Goal: Use online tool/utility: Utilize a website feature to perform a specific function

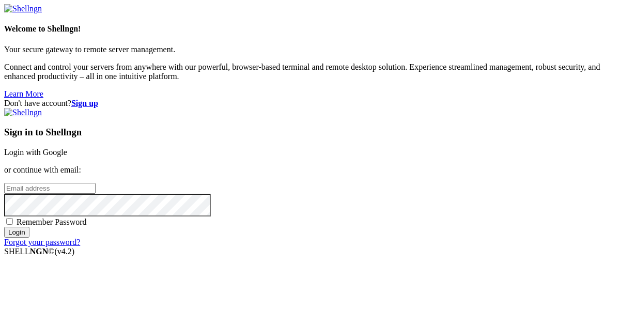
paste input "[EMAIL_ADDRESS][DOMAIN_NAME]"
type input "[EMAIL_ADDRESS][DOMAIN_NAME]"
click at [29, 238] on input "Login" at bounding box center [16, 232] width 25 height 11
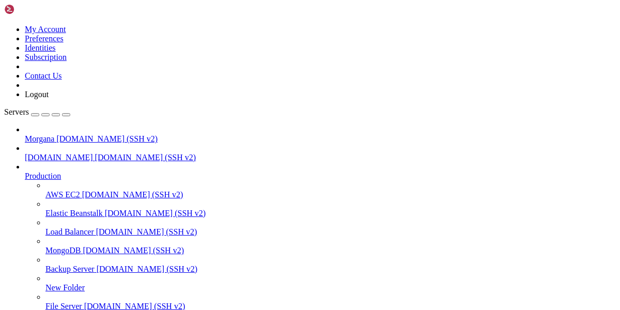
click at [39, 134] on span "Morgana" at bounding box center [39, 138] width 29 height 9
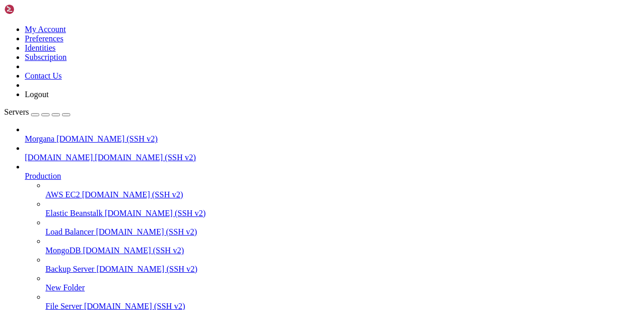
drag, startPoint x: 146, startPoint y: 823, endPoint x: 9, endPoint y: 820, distance: 136.4
drag, startPoint x: 65, startPoint y: 817, endPoint x: 8, endPoint y: 817, distance: 56.3
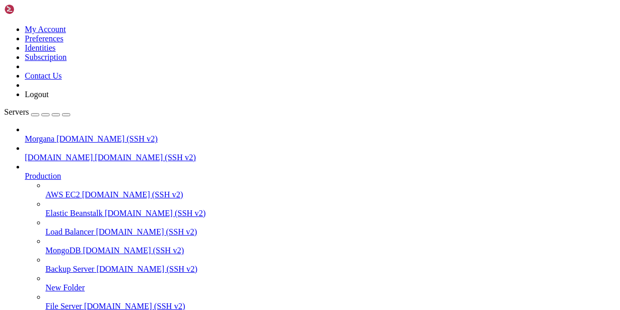
drag, startPoint x: 65, startPoint y: 820, endPoint x: 10, endPoint y: 820, distance: 54.8
drag, startPoint x: 70, startPoint y: 818, endPoint x: 10, endPoint y: 817, distance: 59.4
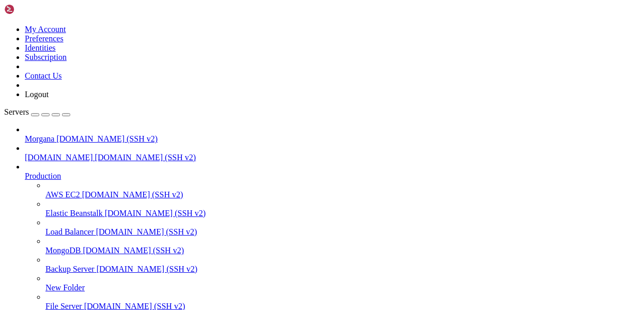
drag, startPoint x: 318, startPoint y: 903, endPoint x: 183, endPoint y: 854, distance: 143.5
drag, startPoint x: 176, startPoint y: 853, endPoint x: 14, endPoint y: 830, distance: 162.8
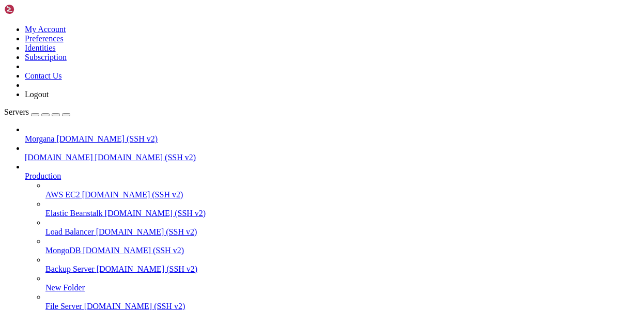
scroll to position [154, 0]
drag, startPoint x: 382, startPoint y: 843, endPoint x: 234, endPoint y: 845, distance: 148.3
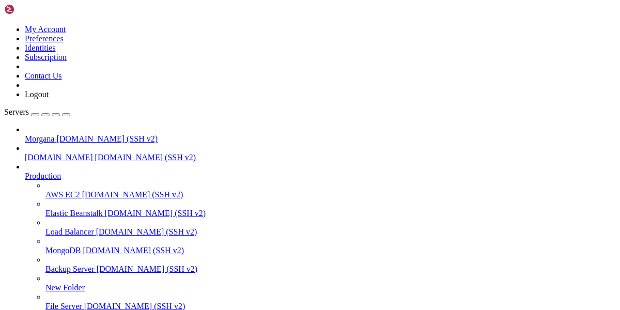
drag, startPoint x: 384, startPoint y: 835, endPoint x: 226, endPoint y: 837, distance: 158.1
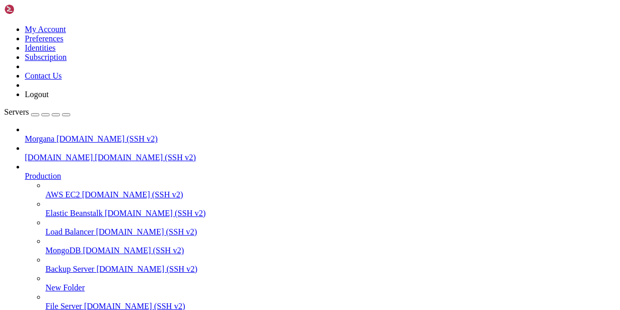
scroll to position [292, 0]
drag, startPoint x: 172, startPoint y: 844, endPoint x: 11, endPoint y: 829, distance: 161.4
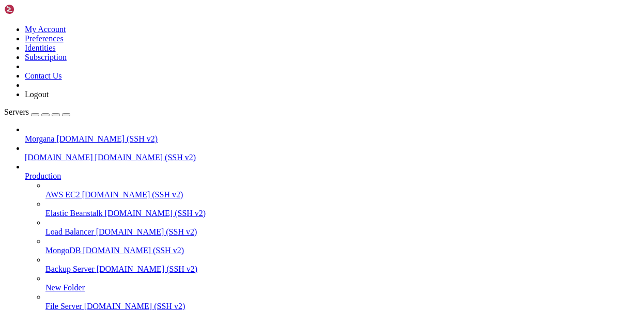
drag, startPoint x: 141, startPoint y: 838, endPoint x: 133, endPoint y: 862, distance: 25.5
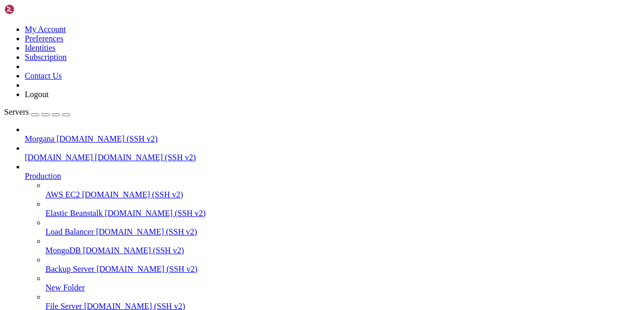
drag, startPoint x: 283, startPoint y: 855, endPoint x: 132, endPoint y: 721, distance: 202.0
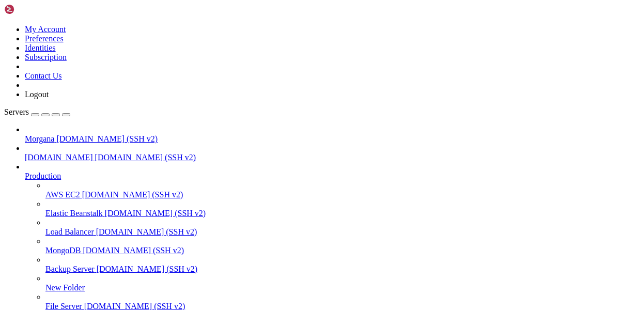
drag, startPoint x: 275, startPoint y: 828, endPoint x: 10, endPoint y: 750, distance: 276.7
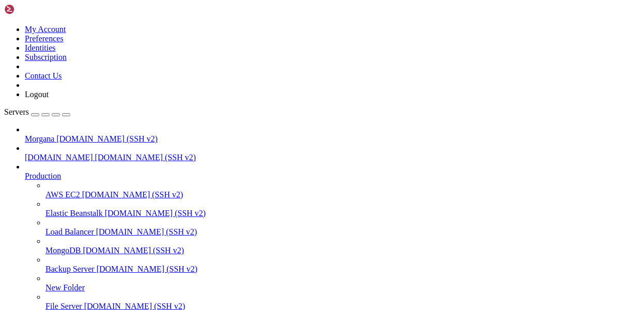
drag, startPoint x: 62, startPoint y: 724, endPoint x: 10, endPoint y: 722, distance: 51.7
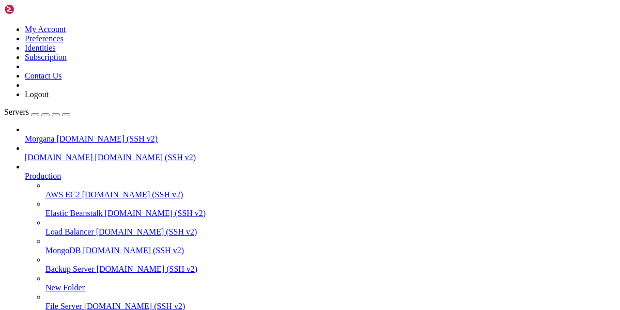
drag, startPoint x: 60, startPoint y: 809, endPoint x: 10, endPoint y: 811, distance: 50.6
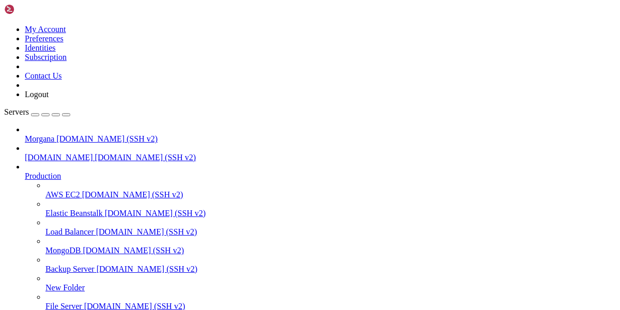
scroll to position [1117, 0]
paste textarea "chmod +x tor"
type textarea "chmod +x tor"
drag, startPoint x: 273, startPoint y: 786, endPoint x: 6, endPoint y: 651, distance: 298.5
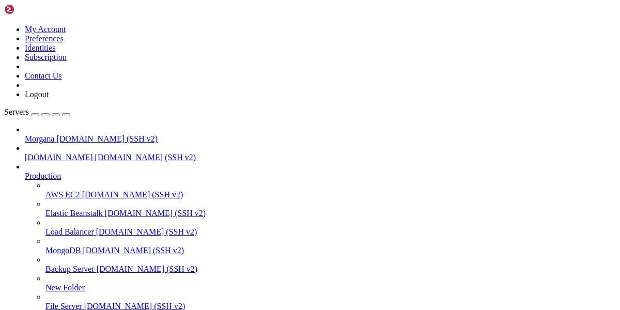
drag, startPoint x: 282, startPoint y: 787, endPoint x: 9, endPoint y: 682, distance: 292.9
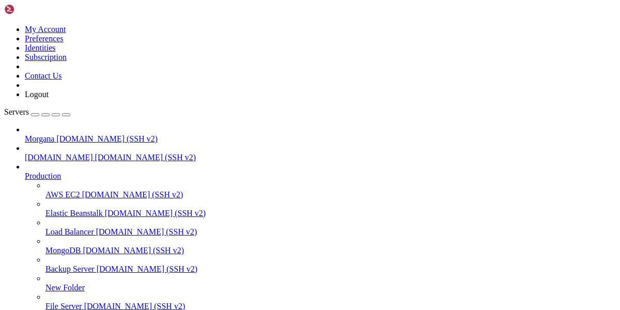
scroll to position [1151, 0]
drag, startPoint x: 172, startPoint y: 845, endPoint x: 132, endPoint y: 834, distance: 41.2
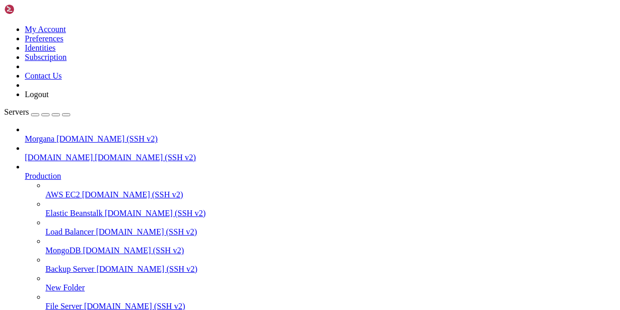
drag, startPoint x: 49, startPoint y: 856, endPoint x: 8, endPoint y: 824, distance: 51.2
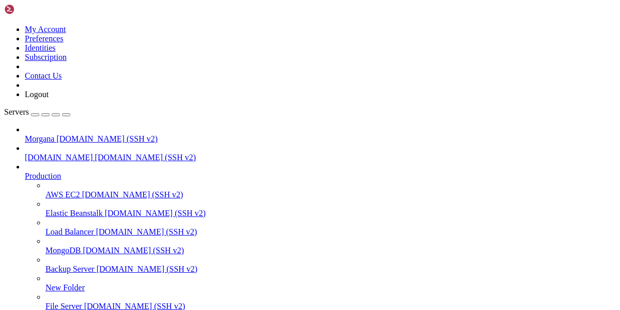
drag, startPoint x: 26, startPoint y: 855, endPoint x: 10, endPoint y: 827, distance: 32.4
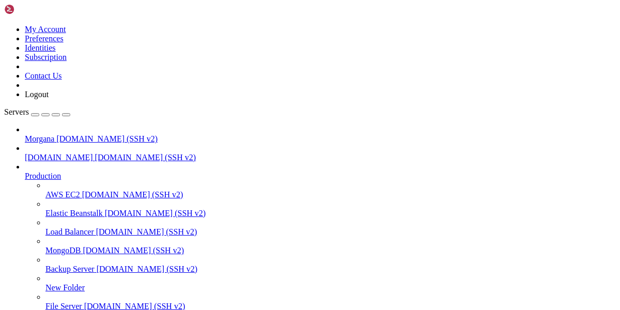
click at [54, 134] on span "Morgana" at bounding box center [39, 138] width 29 height 9
click at [61, 134] on span "[DOMAIN_NAME] (SSH v2)" at bounding box center [106, 138] width 101 height 9
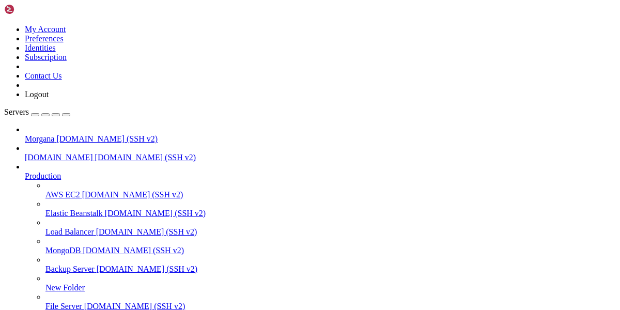
click at [61, 134] on span "[DOMAIN_NAME] (SSH v2)" at bounding box center [106, 138] width 101 height 9
drag, startPoint x: 22, startPoint y: 246, endPoint x: 153, endPoint y: 301, distance: 142.4
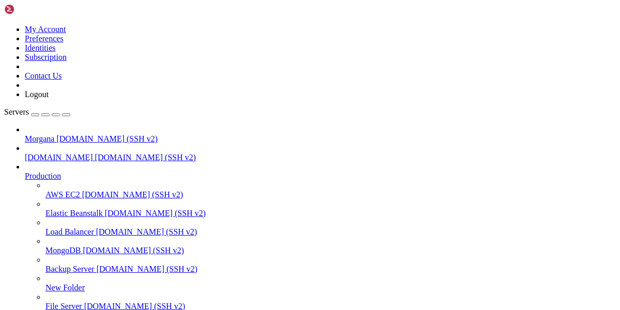
copy x-row "-"
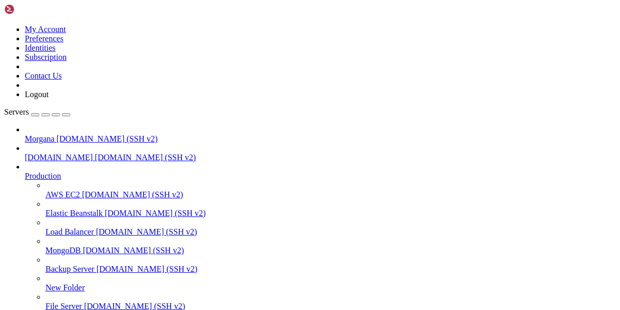
drag, startPoint x: 229, startPoint y: 836, endPoint x: 76, endPoint y: 829, distance: 153.1
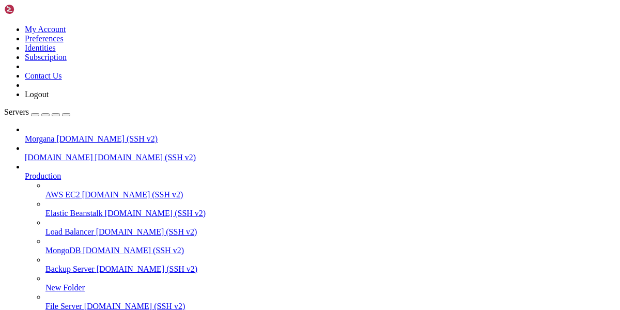
drag, startPoint x: 403, startPoint y: 846, endPoint x: 48, endPoint y: 846, distance: 355.4
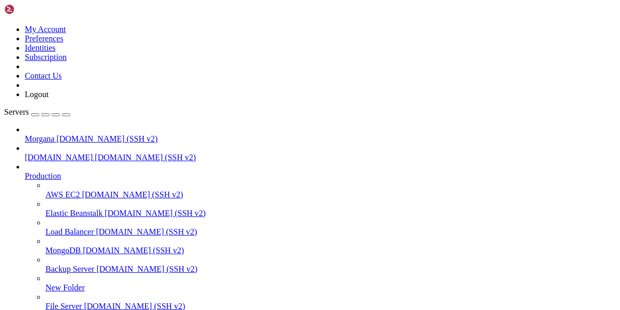
scroll to position [206, 0]
drag, startPoint x: 158, startPoint y: 847, endPoint x: 49, endPoint y: 848, distance: 109.0
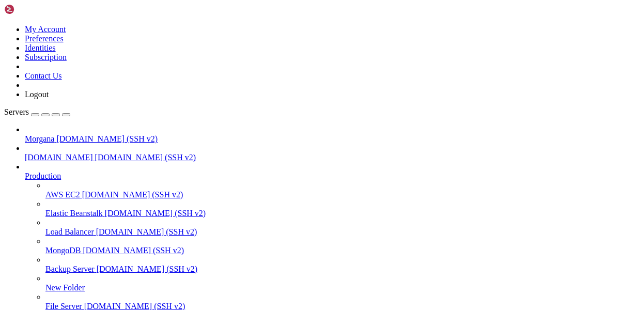
scroll to position [644, 0]
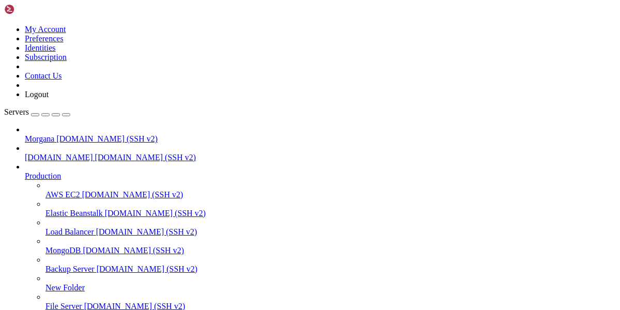
drag, startPoint x: 172, startPoint y: 828, endPoint x: 13, endPoint y: 767, distance: 170.2
